Goal: Ask a question

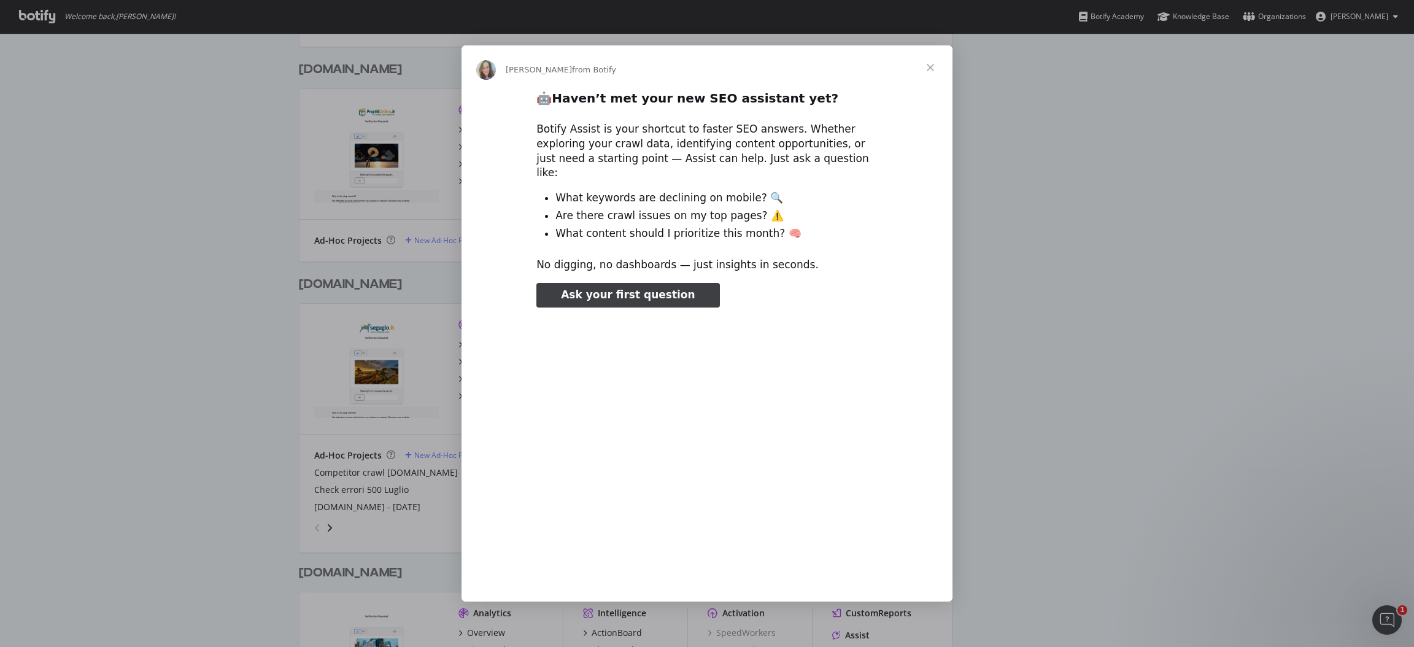
type input "79488"
click at [930, 75] on span "Close" at bounding box center [930, 67] width 44 height 44
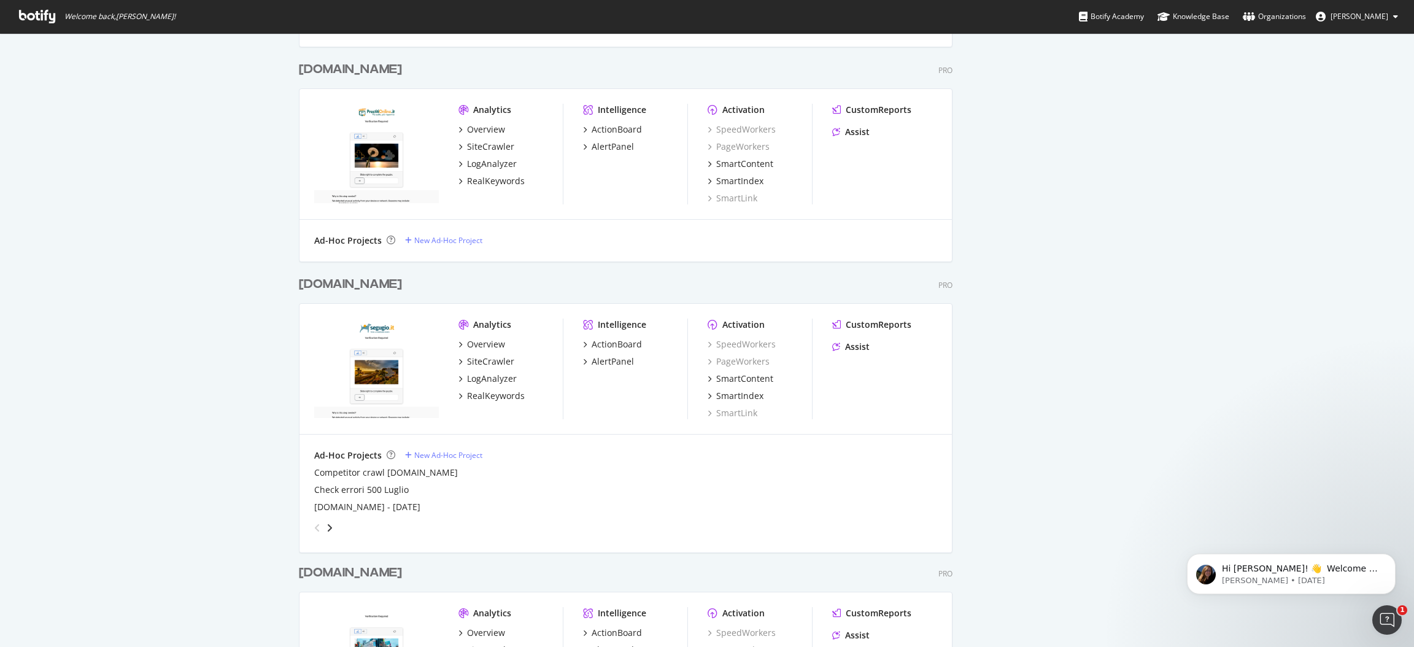
click at [322, 280] on div "Segugio.it" at bounding box center [350, 284] width 103 height 18
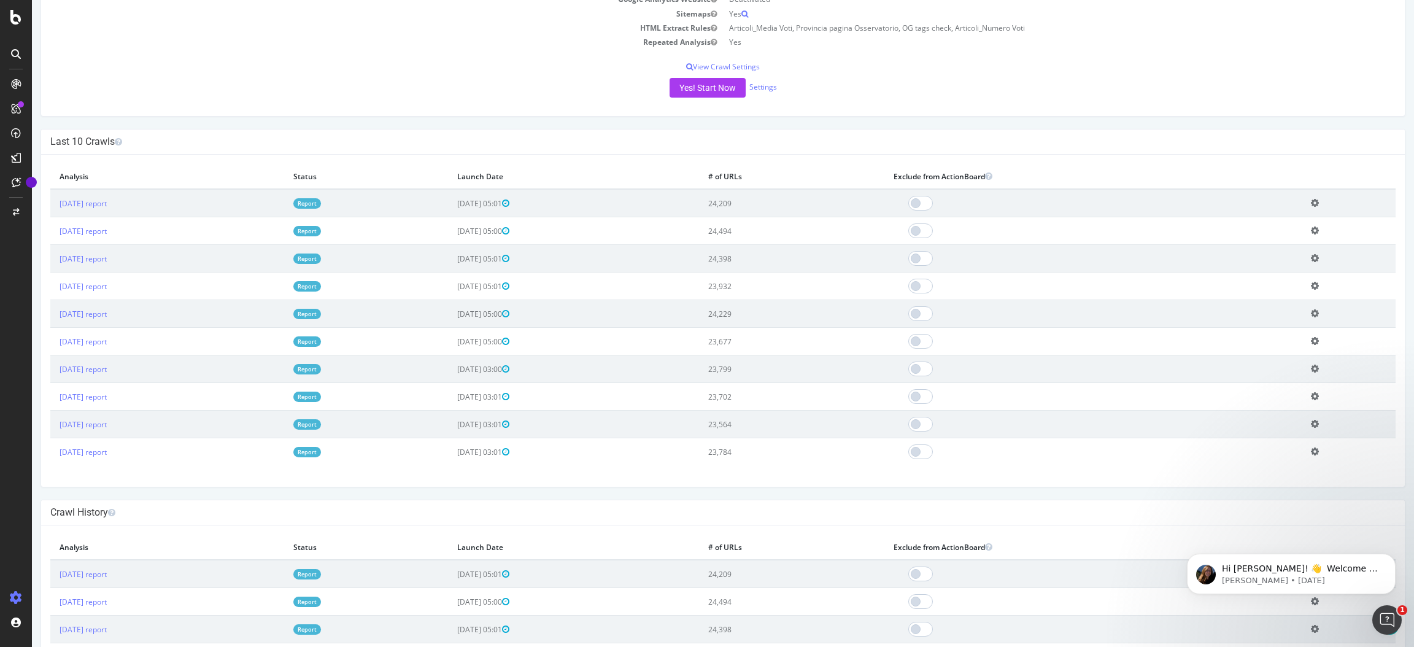
scroll to position [275, 0]
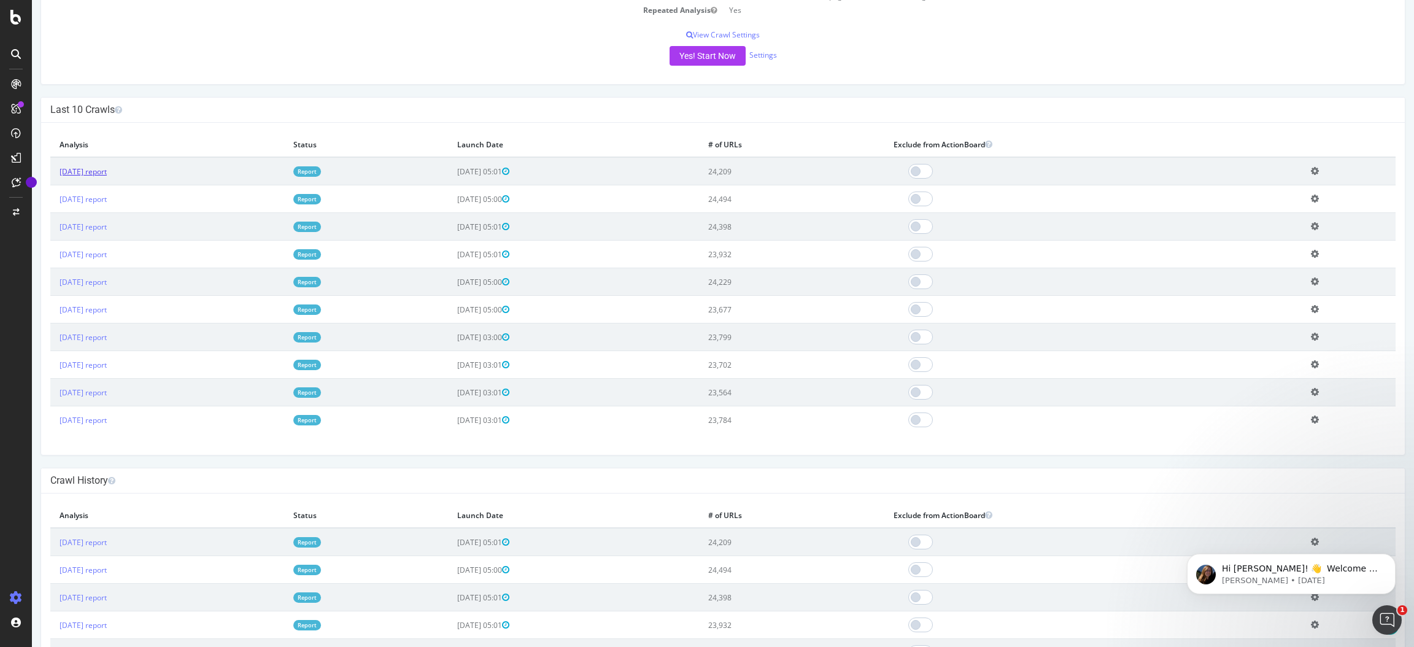
click at [107, 171] on link "2025 Aug. 31st report" at bounding box center [83, 171] width 47 height 10
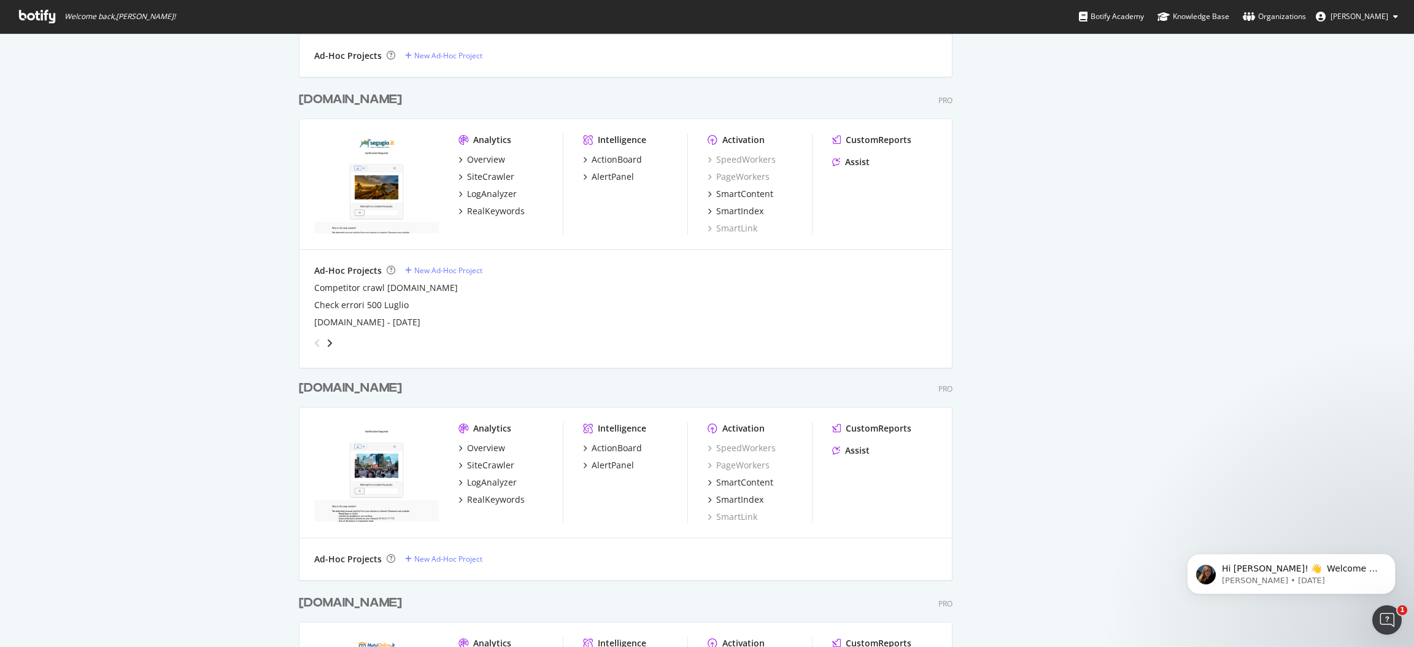
scroll to position [920, 0]
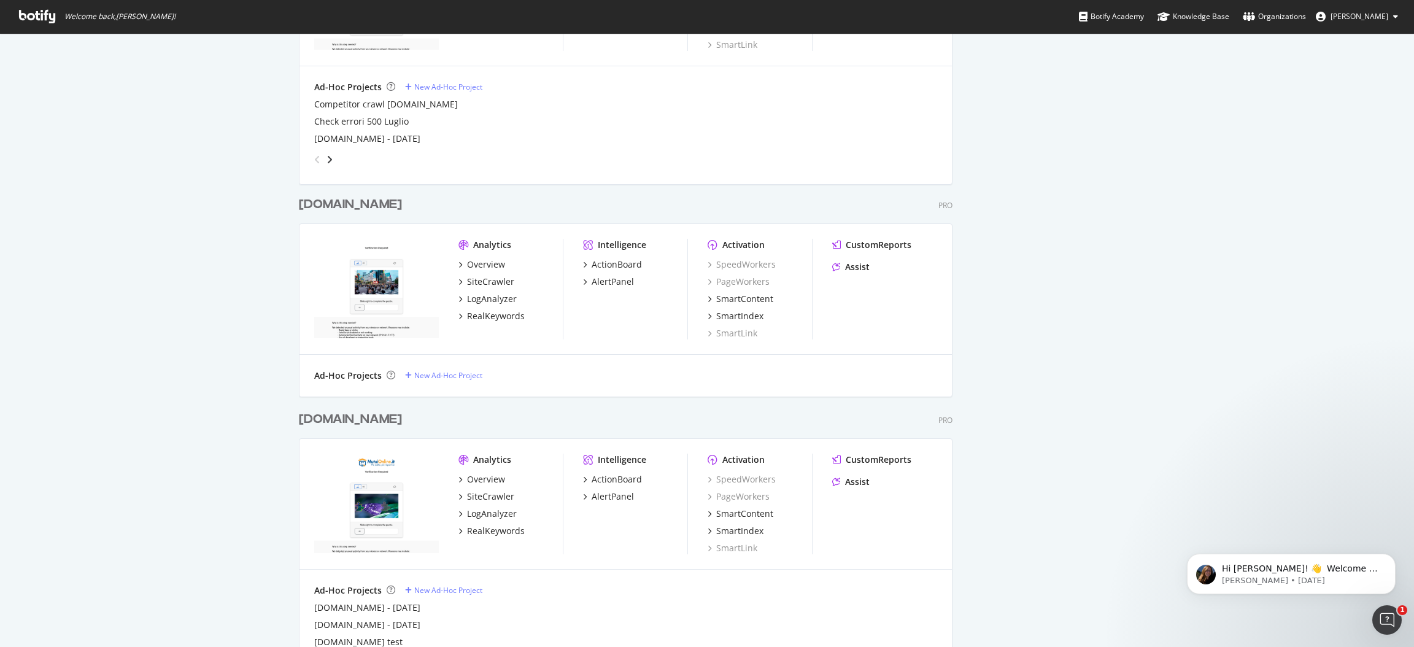
click at [315, 196] on div "SOSTariffe.it" at bounding box center [350, 205] width 103 height 18
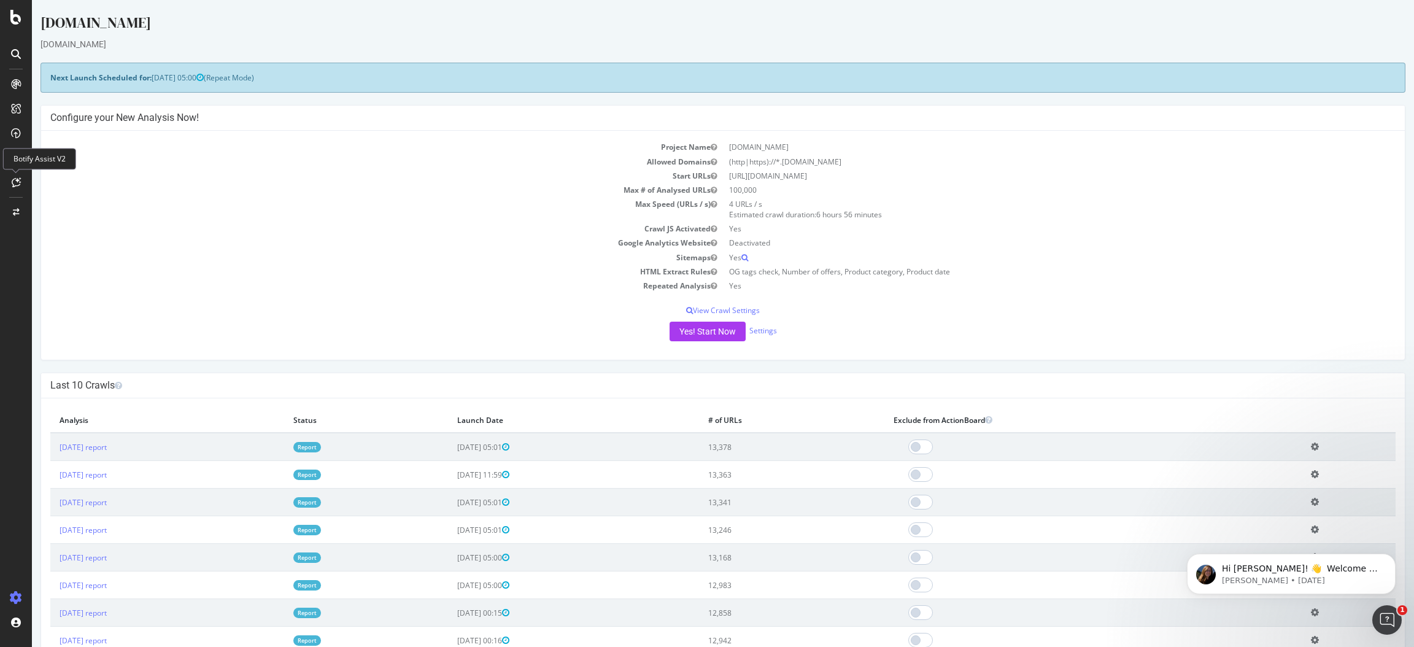
click at [17, 172] on div at bounding box center [16, 182] width 20 height 20
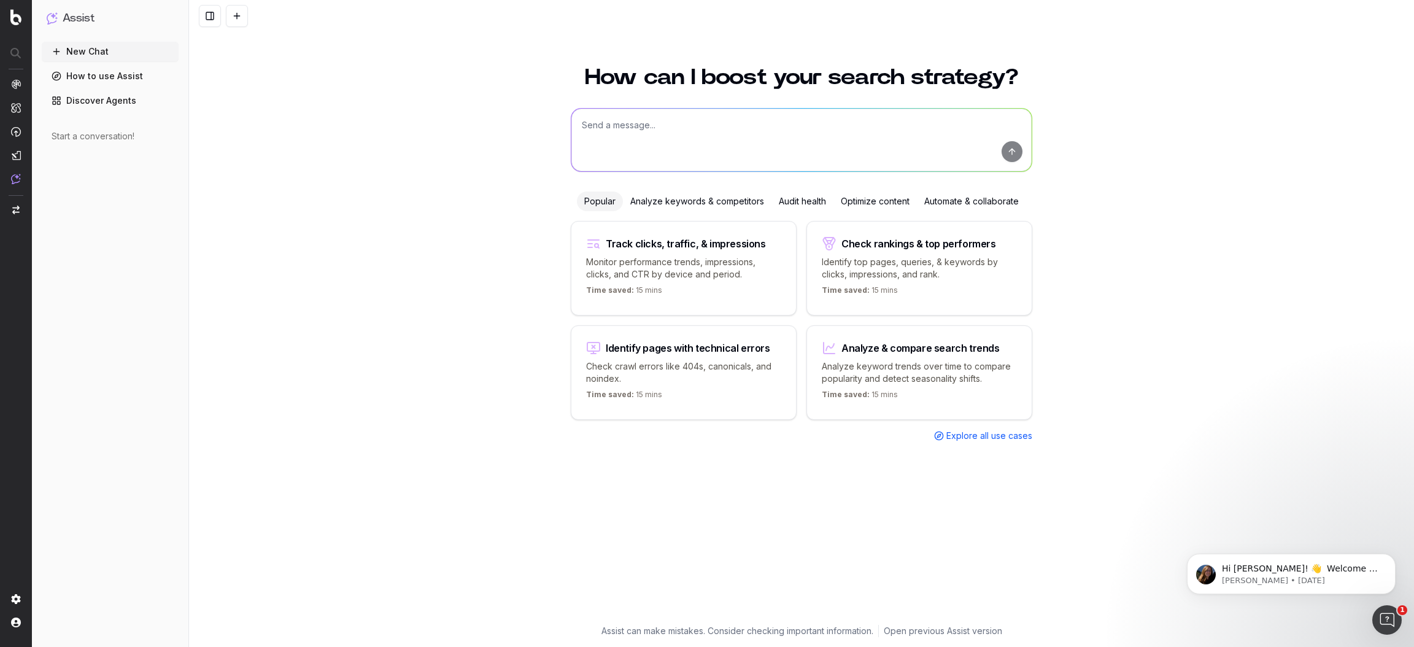
click at [674, 119] on textarea at bounding box center [801, 140] width 460 height 63
click at [664, 135] on textarea at bounding box center [801, 140] width 460 height 63
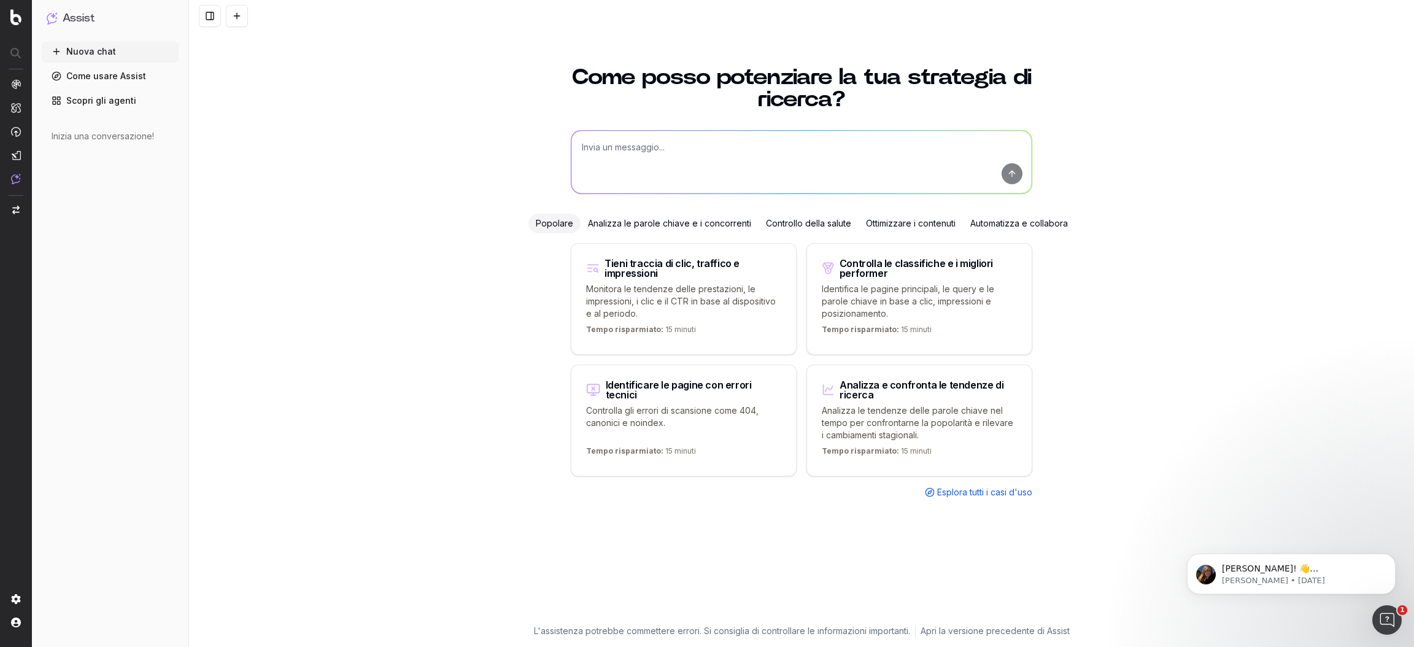
click at [113, 76] on font "Come usare Assist" at bounding box center [106, 76] width 80 height 10
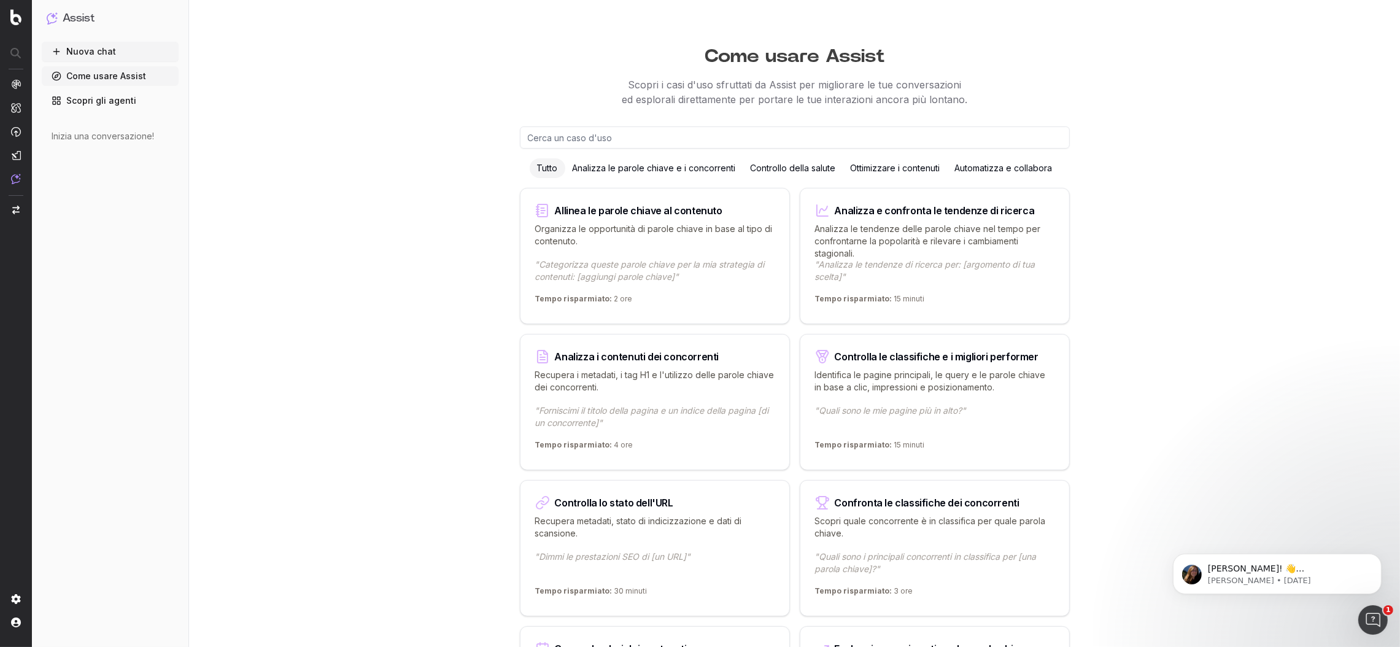
click at [647, 142] on input "text" at bounding box center [795, 137] width 550 height 22
click at [110, 101] on font "Scopri gli agenti" at bounding box center [101, 100] width 70 height 10
click at [101, 72] on font "Come usare Assist" at bounding box center [106, 76] width 80 height 10
click at [102, 42] on button "Nuova chat" at bounding box center [110, 52] width 137 height 20
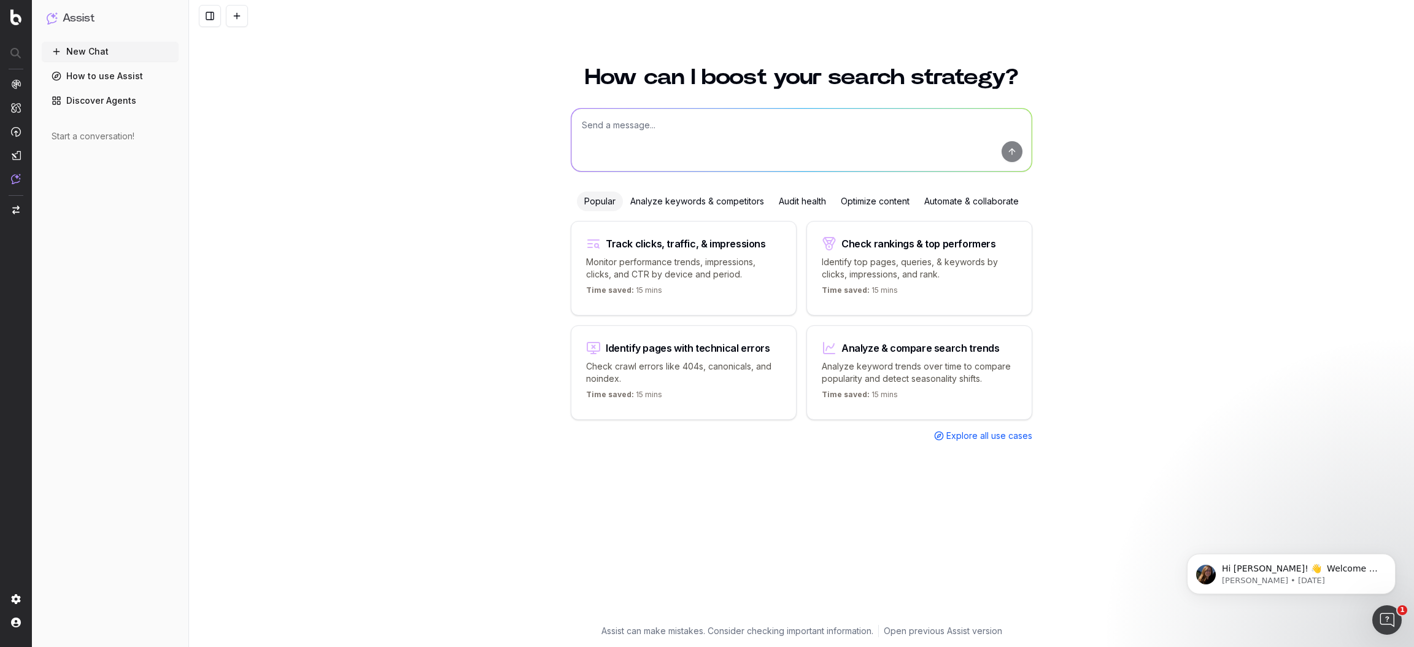
click at [637, 125] on textarea at bounding box center [801, 140] width 460 height 63
click at [891, 201] on div "Optimize content" at bounding box center [874, 201] width 83 height 20
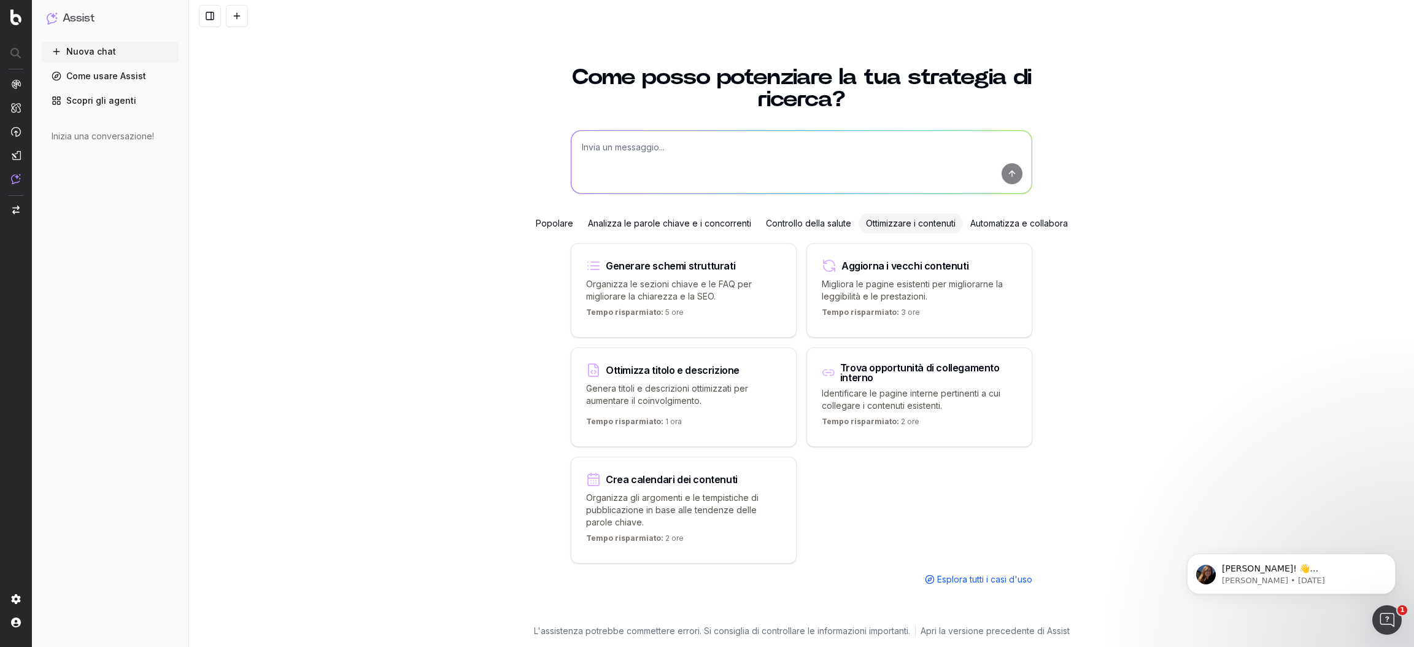
click at [916, 279] on font "Migliora le pagine esistenti per migliorarne la leggibilità e le prestazioni." at bounding box center [912, 290] width 181 height 23
type textarea "Improve the readability of"
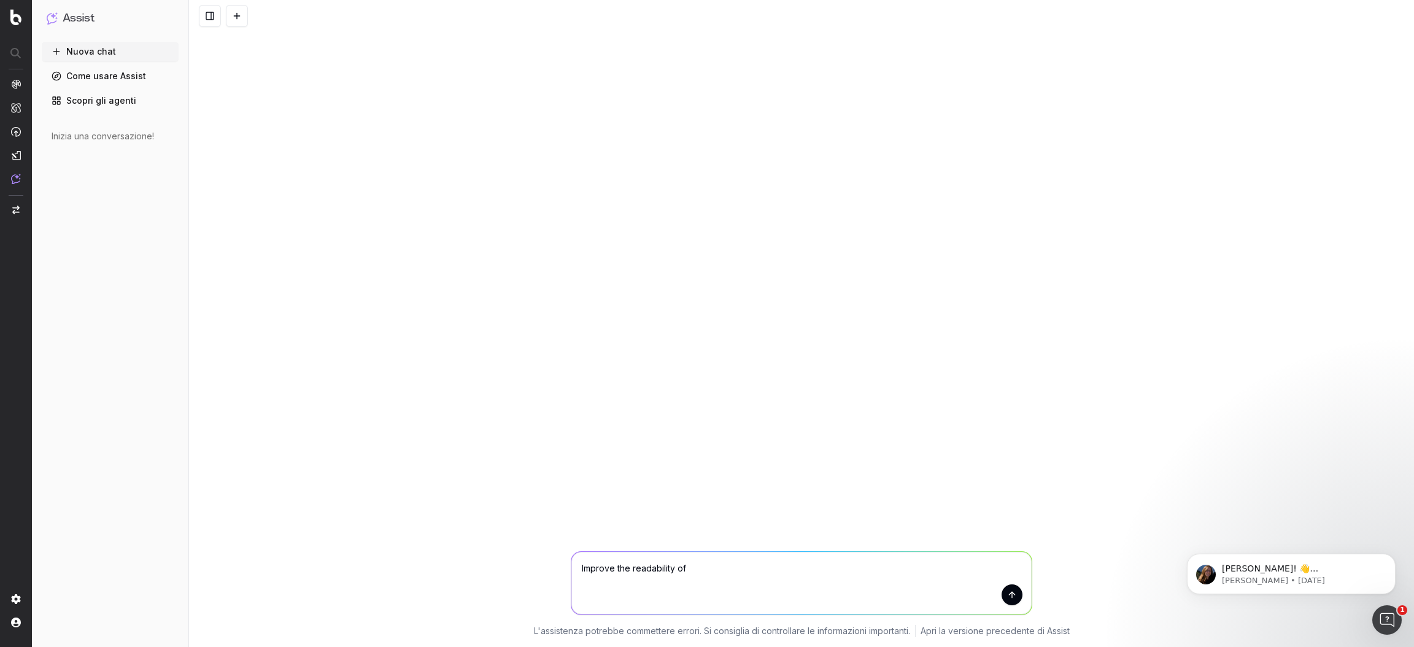
click at [643, 566] on textarea "Improve the readability of" at bounding box center [801, 583] width 460 height 63
